Goal: Task Accomplishment & Management: Complete application form

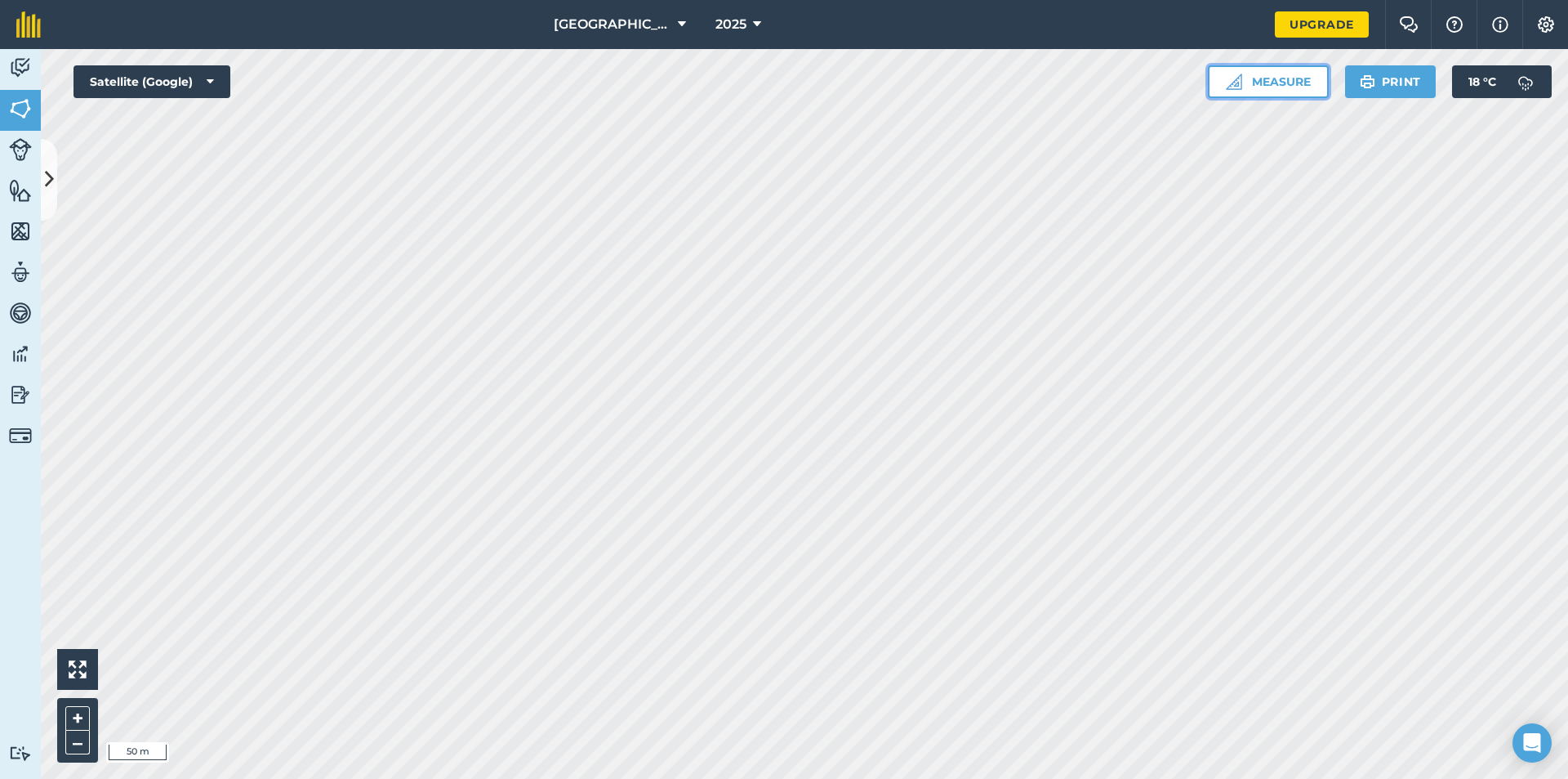
click at [1285, 86] on button "Measure" at bounding box center [1268, 81] width 121 height 33
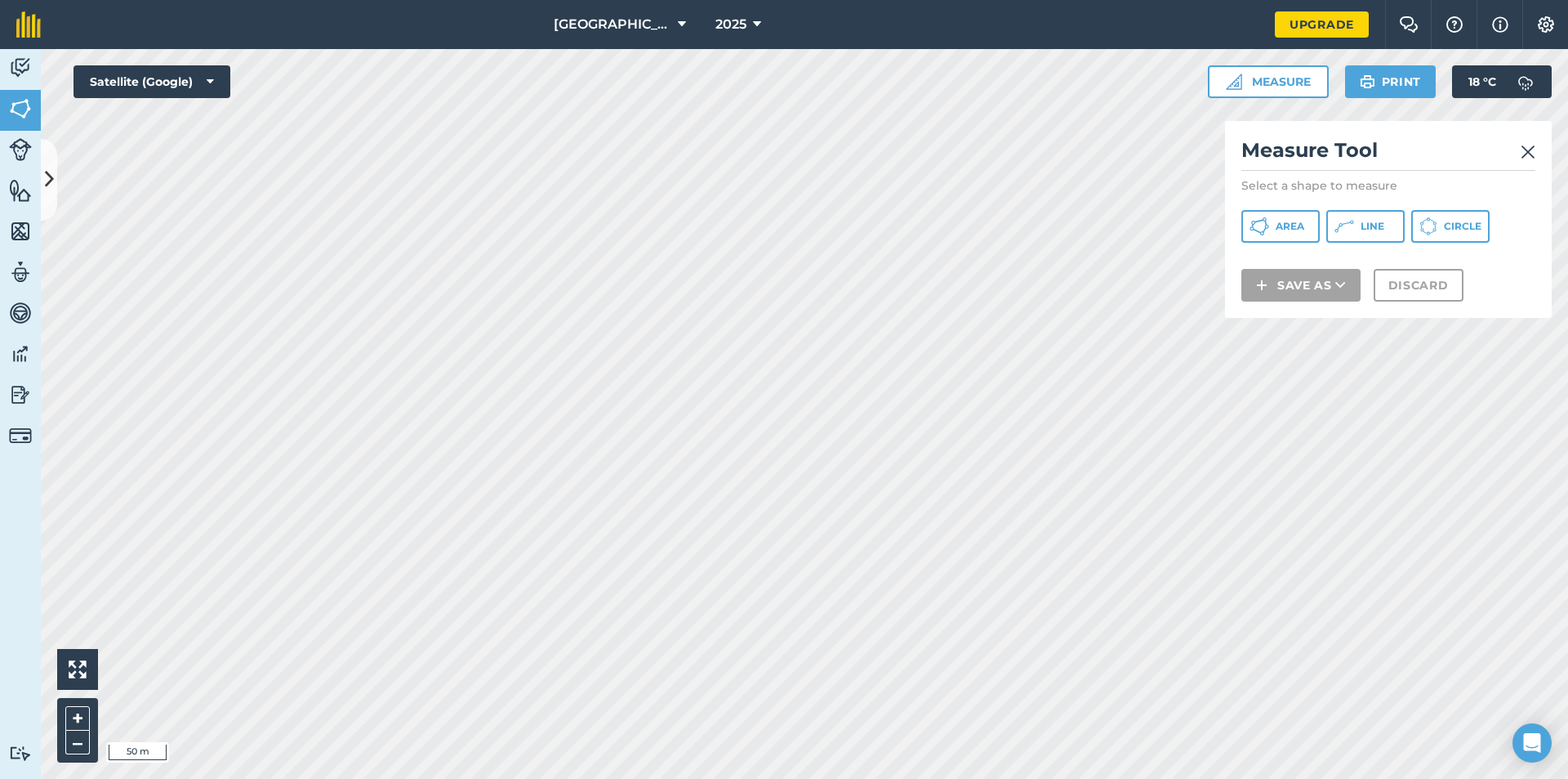
click at [1527, 148] on img at bounding box center [1528, 152] width 15 height 20
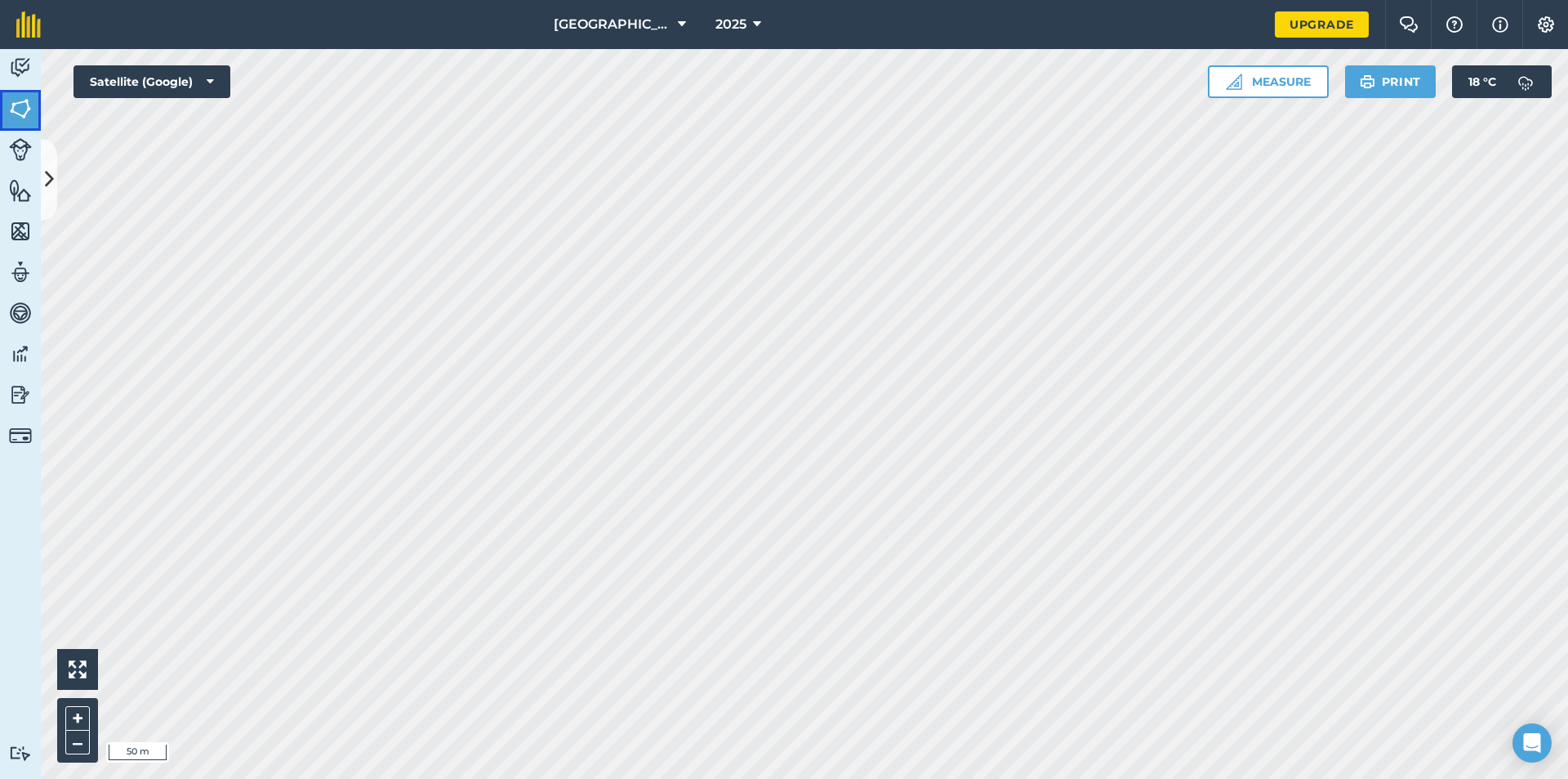
click at [28, 108] on img at bounding box center [20, 108] width 23 height 24
click at [19, 65] on img at bounding box center [20, 68] width 23 height 24
click at [24, 109] on img at bounding box center [20, 108] width 23 height 24
click at [28, 151] on img at bounding box center [20, 149] width 23 height 23
click at [28, 193] on img at bounding box center [20, 190] width 23 height 24
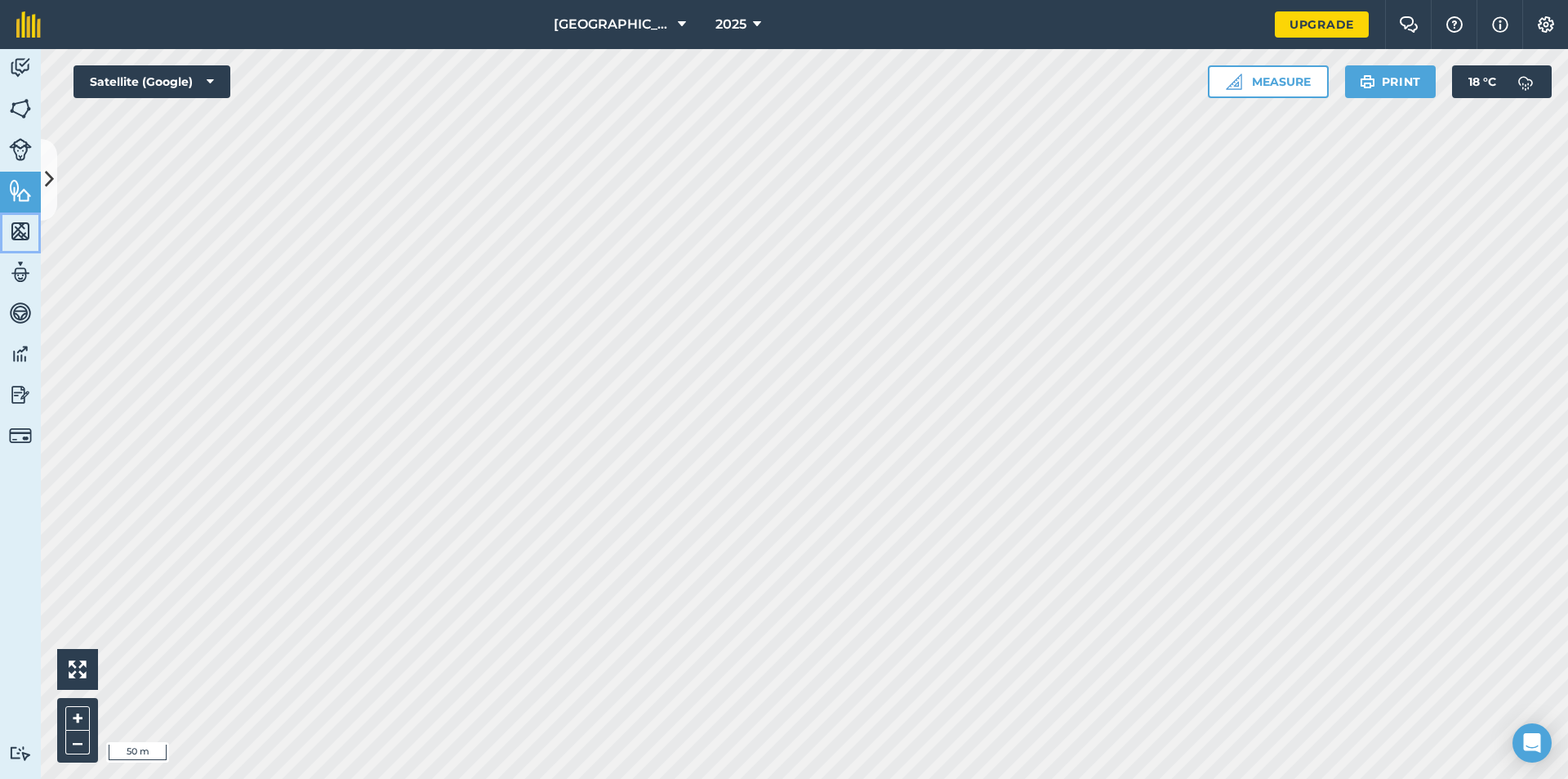
click at [28, 229] on img at bounding box center [20, 231] width 23 height 24
click at [28, 282] on img at bounding box center [20, 272] width 23 height 24
click at [30, 314] on img at bounding box center [20, 313] width 23 height 24
click at [23, 355] on img at bounding box center [20, 354] width 23 height 24
click at [20, 393] on img at bounding box center [20, 394] width 23 height 24
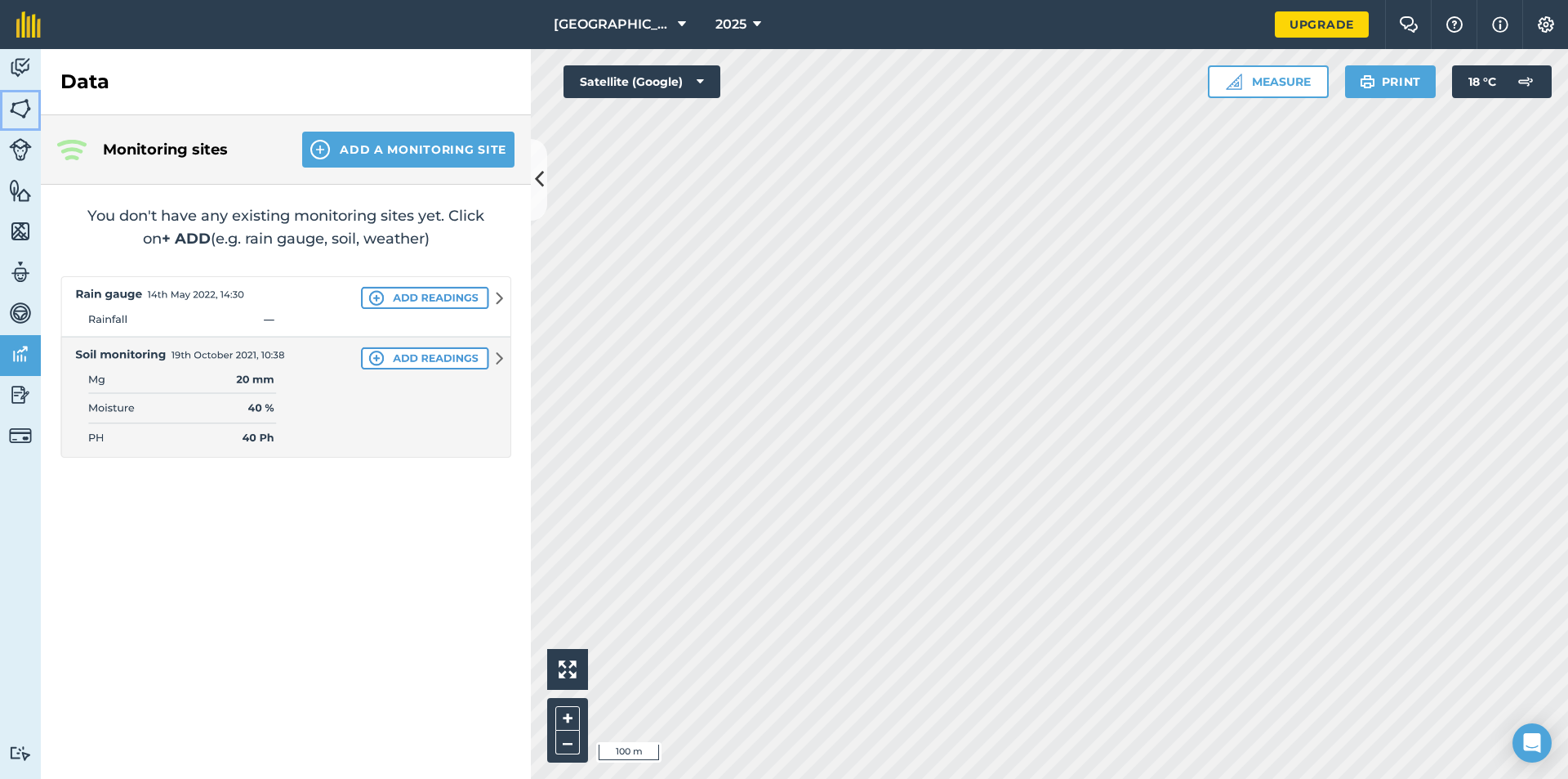
click at [24, 113] on img at bounding box center [20, 108] width 23 height 24
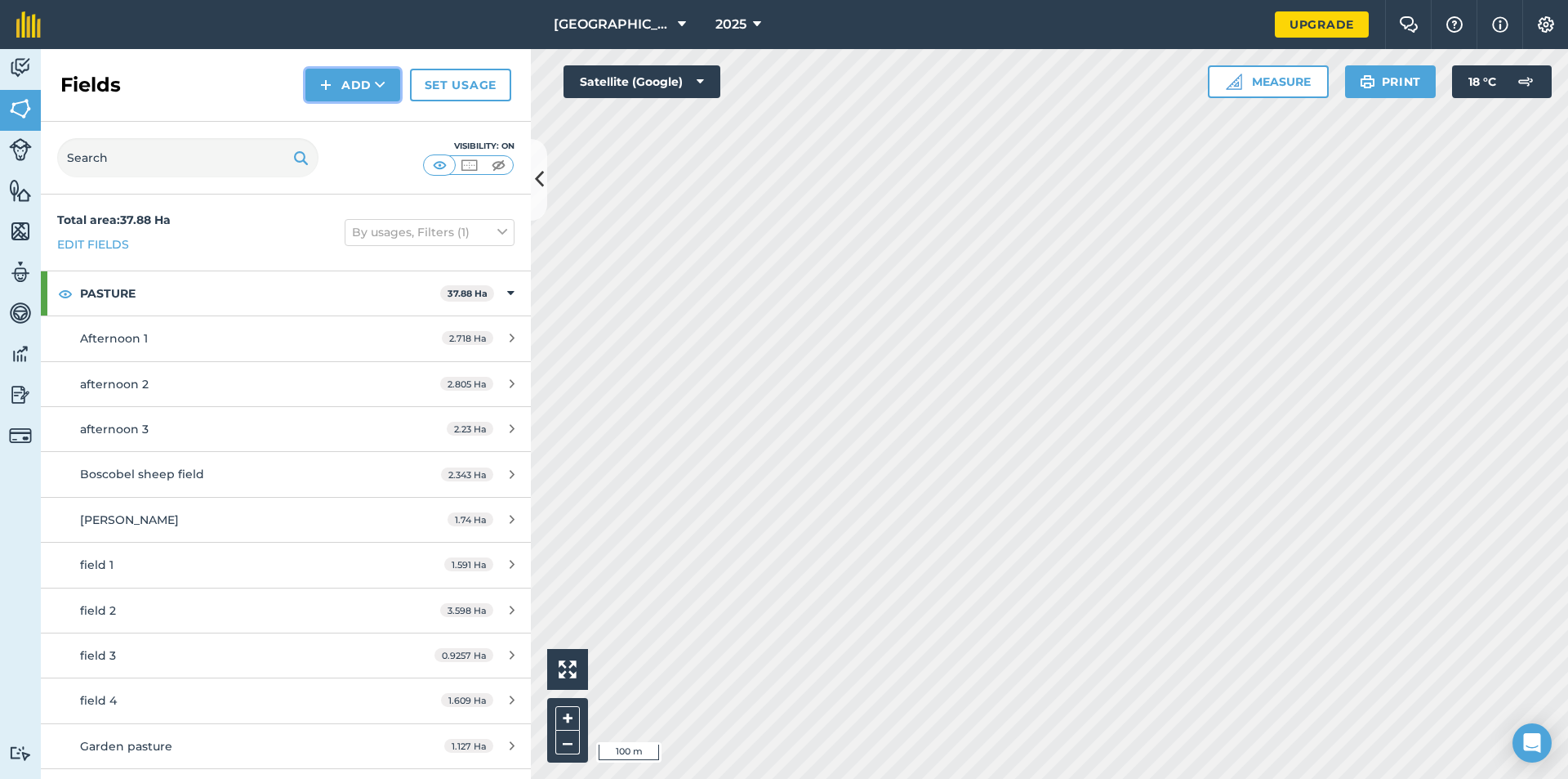
click at [359, 86] on button "Add" at bounding box center [353, 84] width 95 height 33
click at [367, 88] on button "Add" at bounding box center [353, 84] width 95 height 33
click at [360, 123] on link "Draw" at bounding box center [353, 121] width 90 height 36
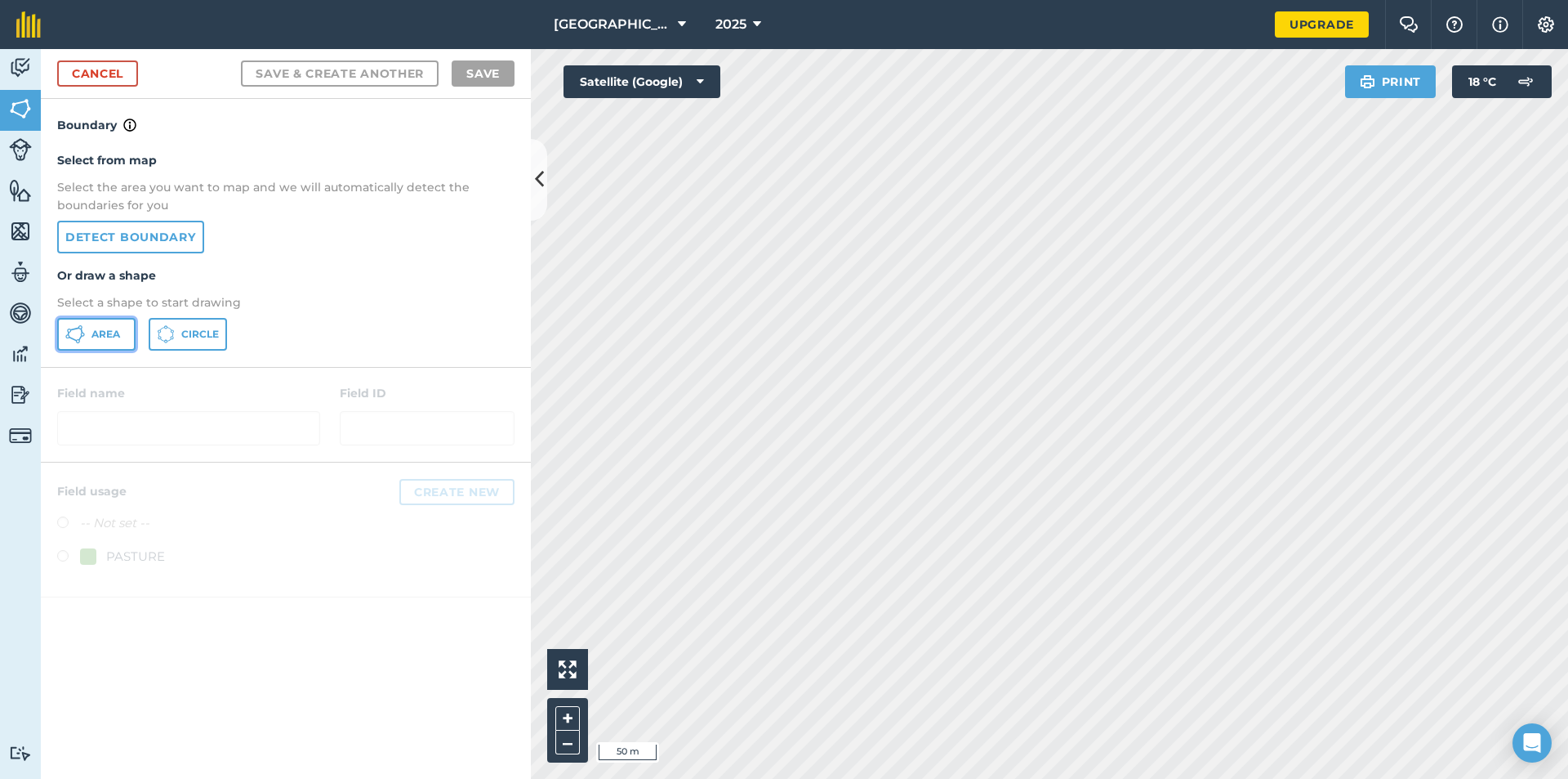
click at [114, 337] on span "Area" at bounding box center [106, 334] width 28 height 13
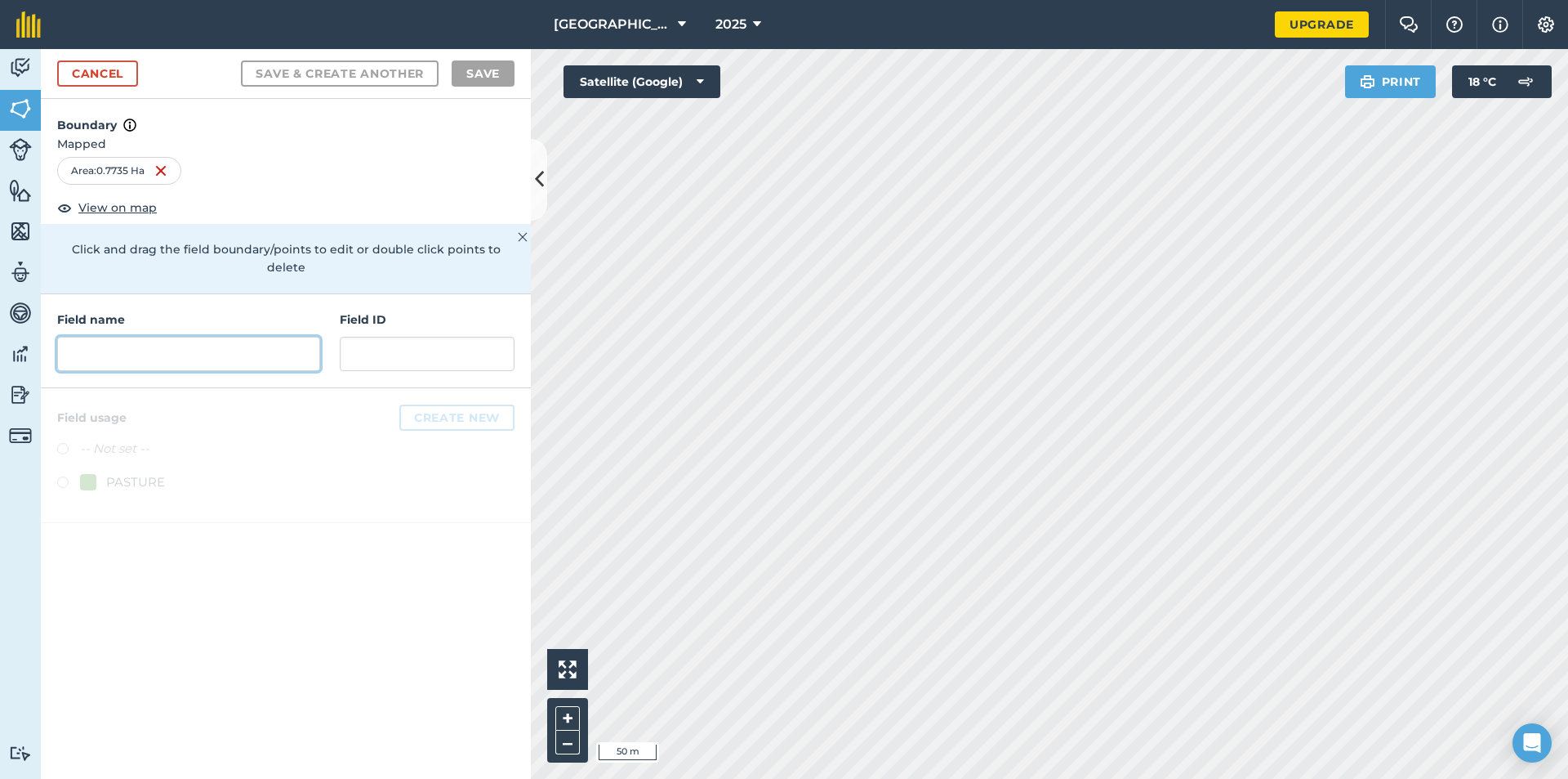
click at [213, 339] on input "text" at bounding box center [188, 354] width 263 height 34
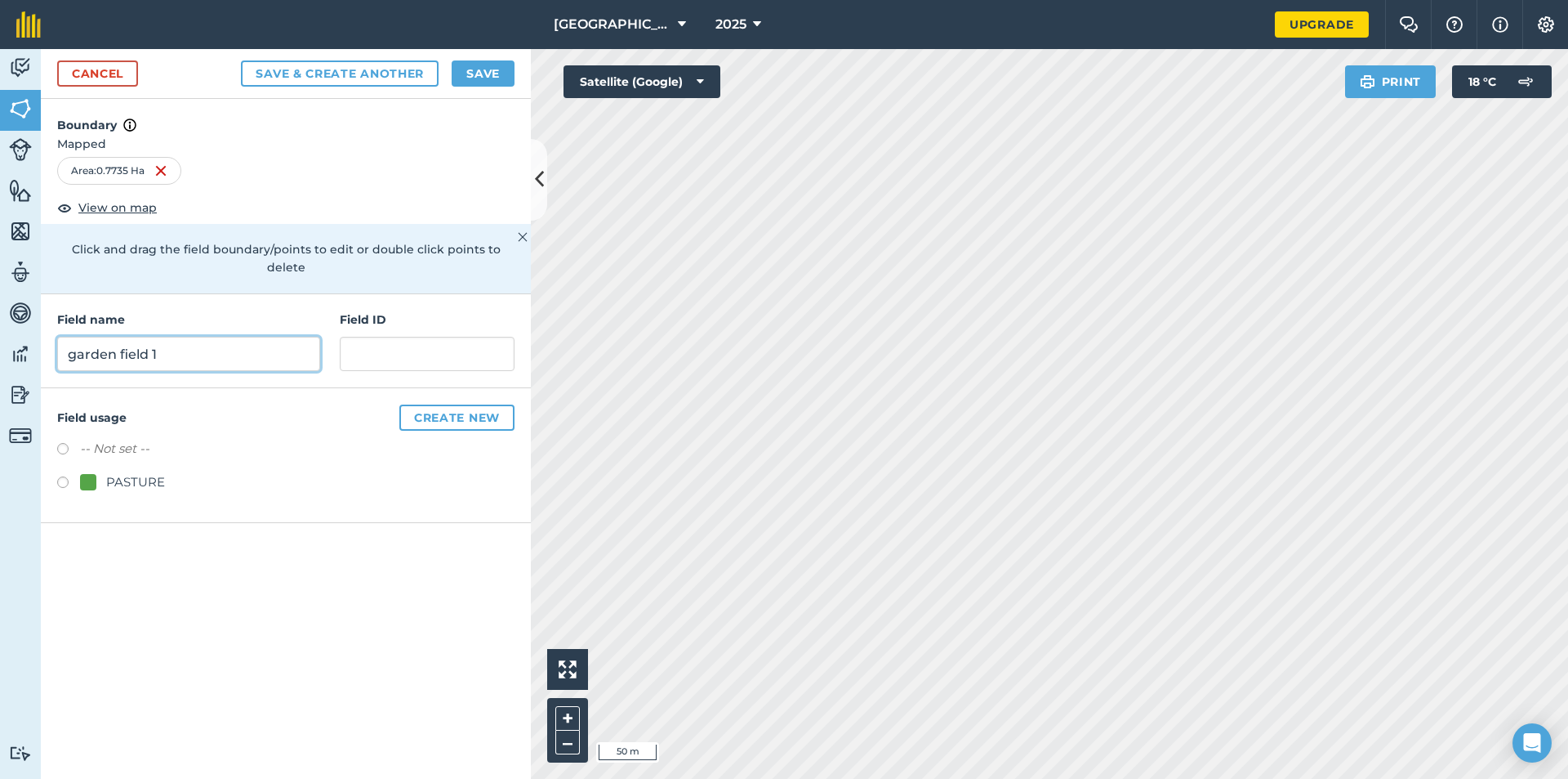
type input "garden field 1"
click at [63, 476] on label at bounding box center [68, 485] width 23 height 17
radio input "true"
click at [491, 74] on button "Save" at bounding box center [483, 73] width 63 height 26
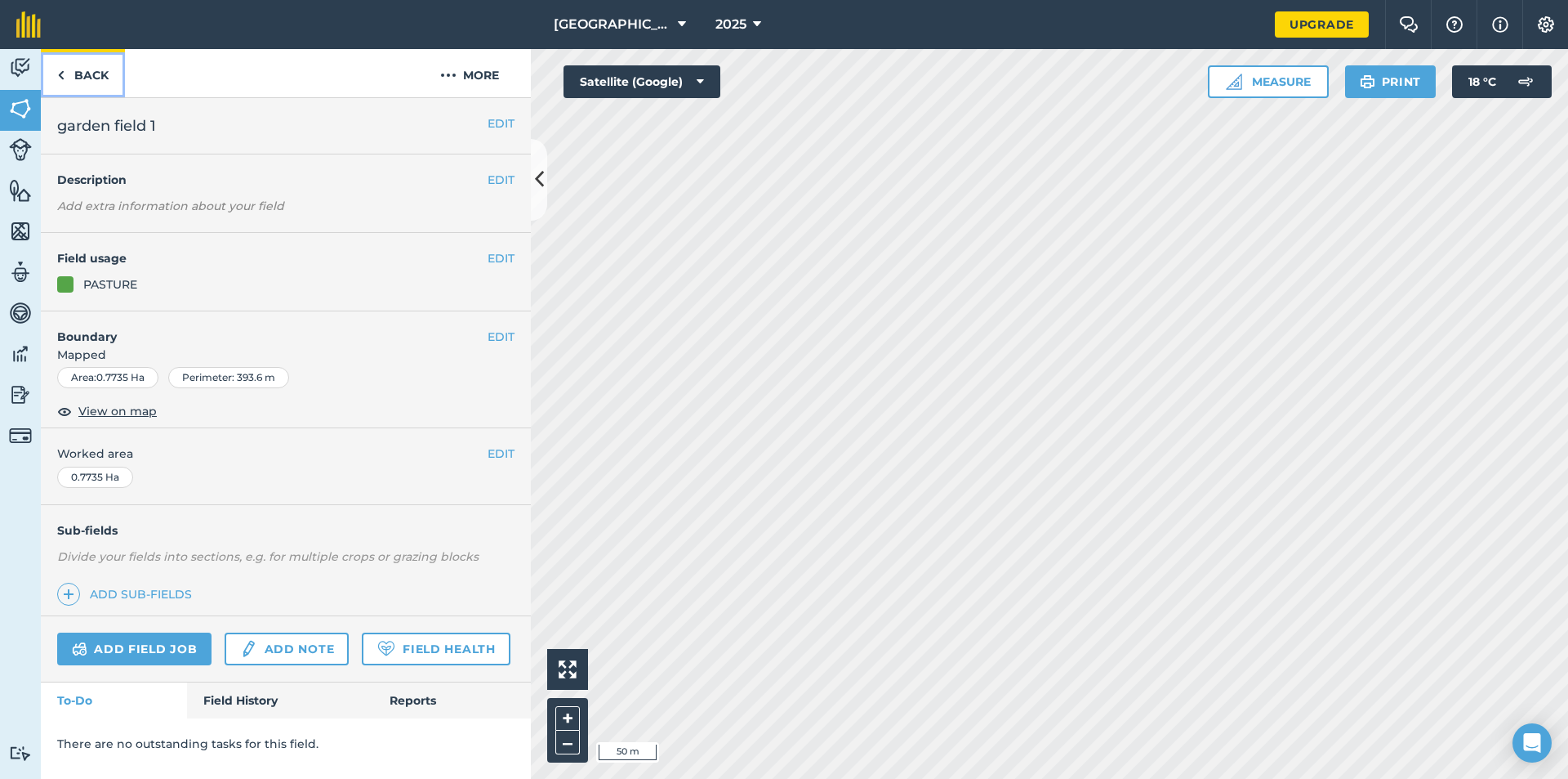
click at [60, 73] on img at bounding box center [61, 75] width 8 height 20
click at [60, 72] on img at bounding box center [61, 75] width 8 height 20
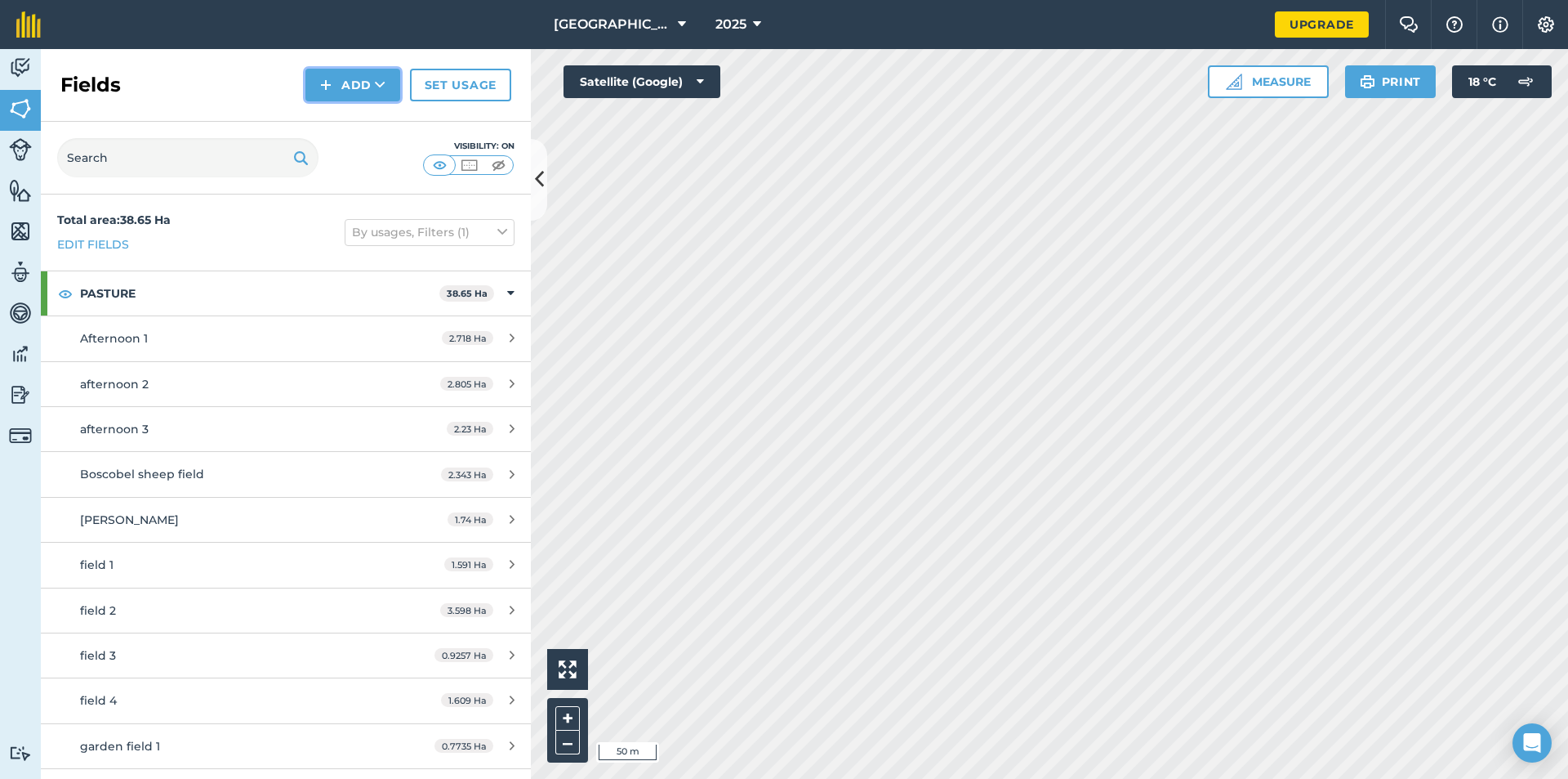
click at [348, 80] on button "Add" at bounding box center [353, 84] width 95 height 33
click at [375, 85] on icon at bounding box center [380, 85] width 11 height 17
click at [366, 124] on link "Draw" at bounding box center [353, 121] width 90 height 36
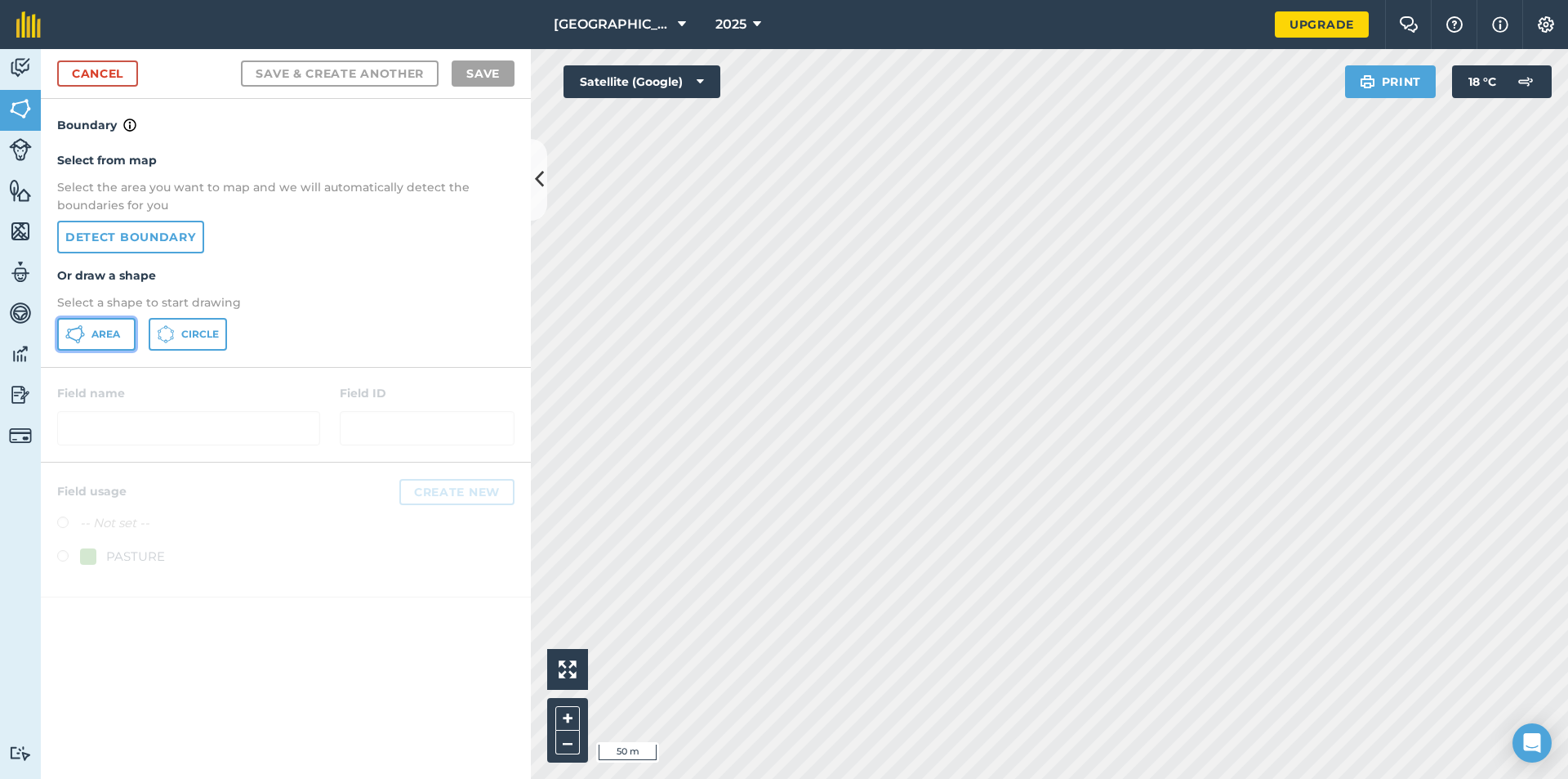
click at [108, 336] on span "Area" at bounding box center [106, 334] width 28 height 13
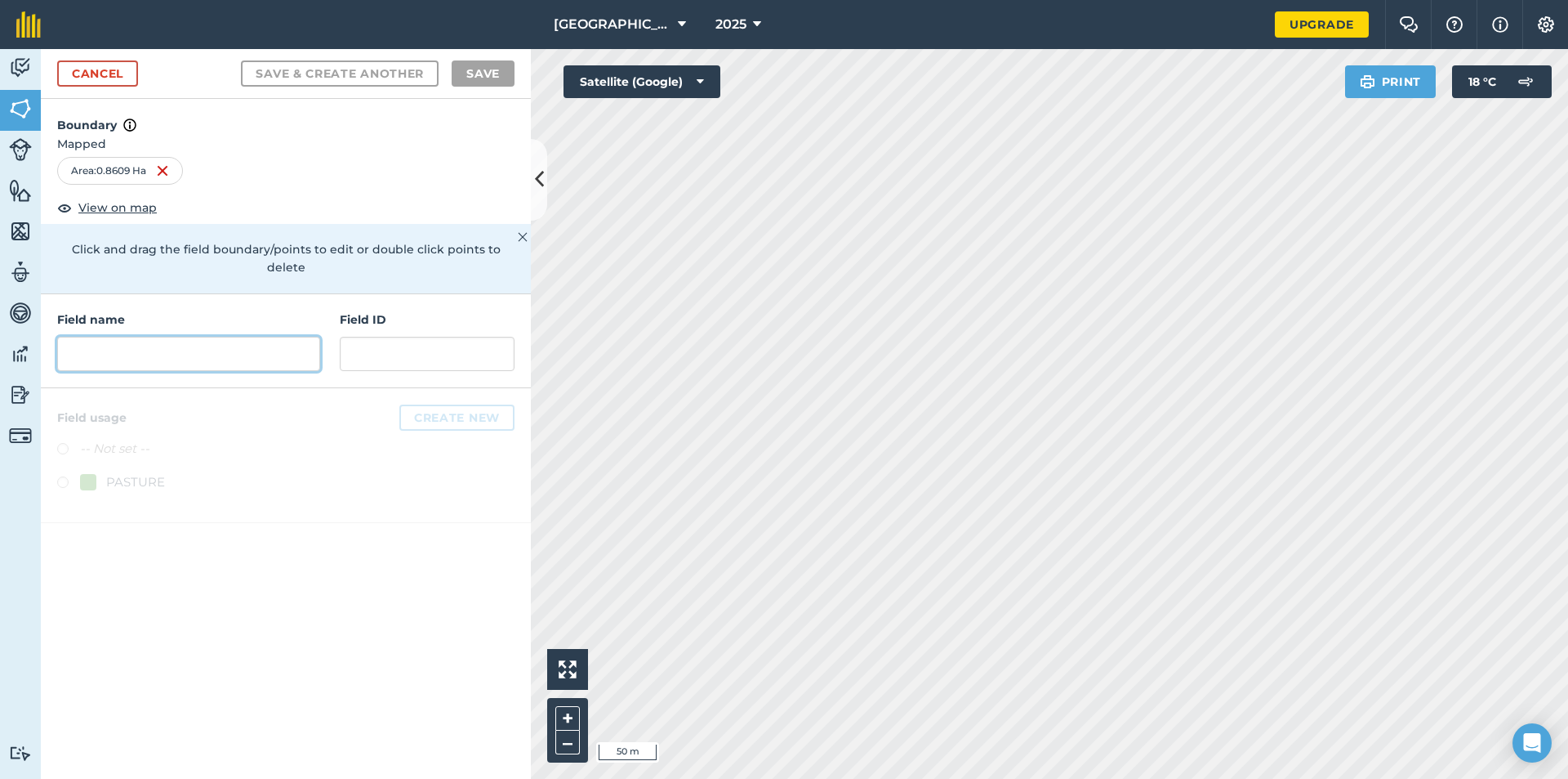
click at [213, 337] on input "text" at bounding box center [188, 354] width 263 height 34
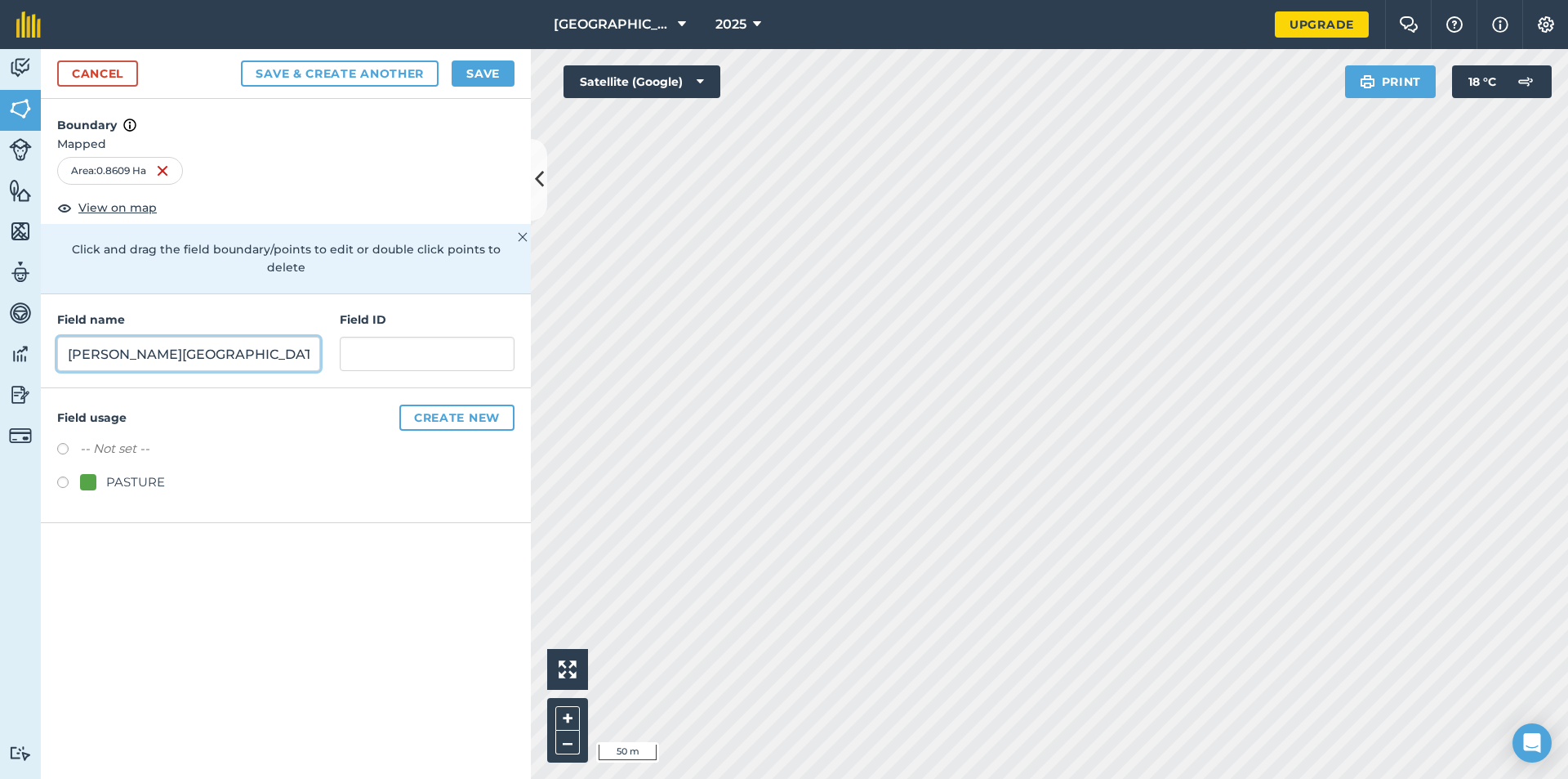
type input "[PERSON_NAME][GEOGRAPHIC_DATA]"
click at [61, 476] on label at bounding box center [68, 485] width 23 height 17
radio input "true"
click at [478, 77] on button "Save" at bounding box center [483, 73] width 63 height 26
